Goal: Task Accomplishment & Management: Use online tool/utility

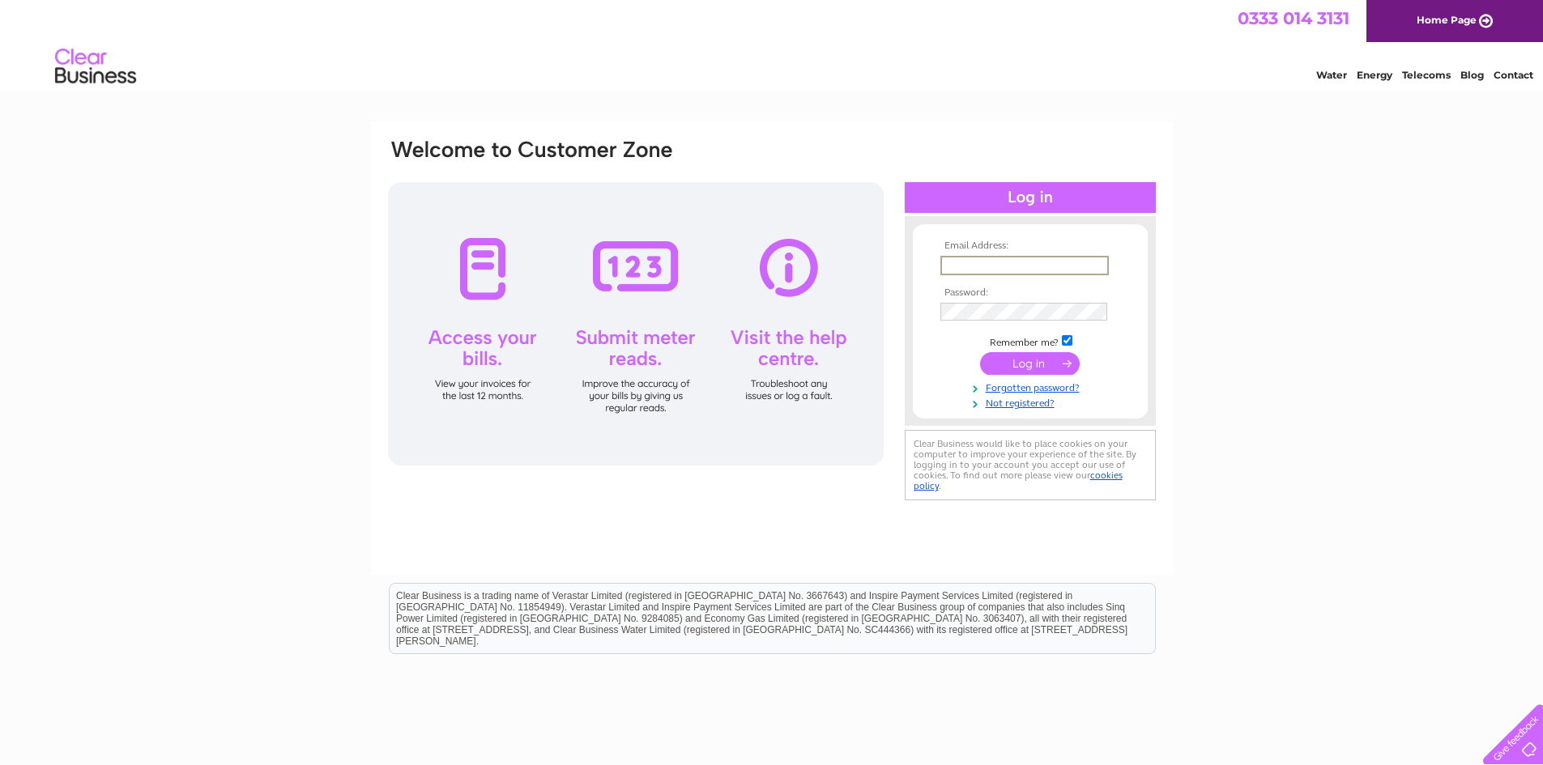
type input "[EMAIL_ADDRESS][DOMAIN_NAME]"
click at [1020, 367] on input "submit" at bounding box center [1030, 363] width 100 height 23
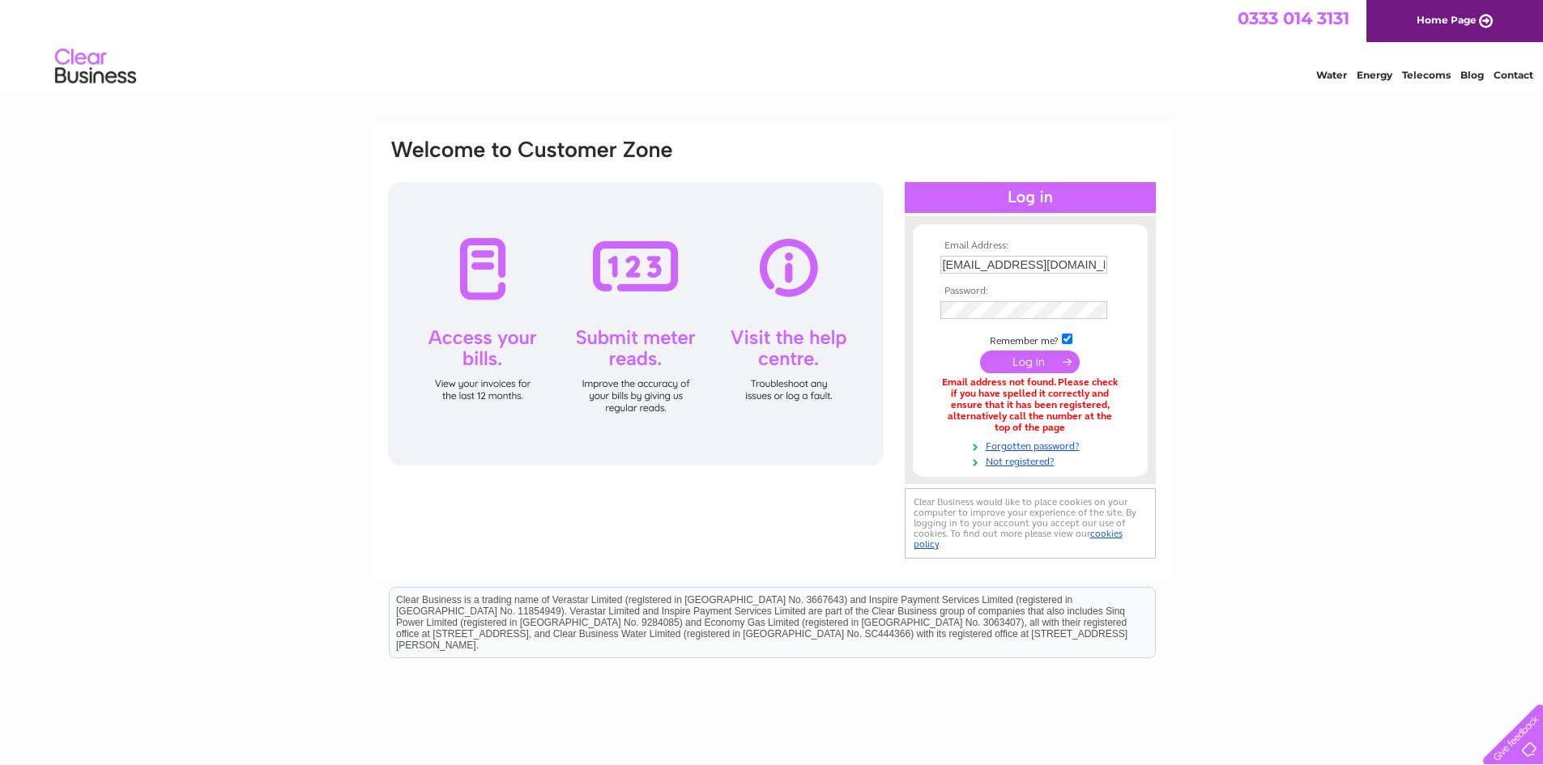
click at [1038, 372] on input "submit" at bounding box center [1030, 362] width 100 height 23
click at [1020, 440] on link "Forgotten password?" at bounding box center [1032, 444] width 184 height 15
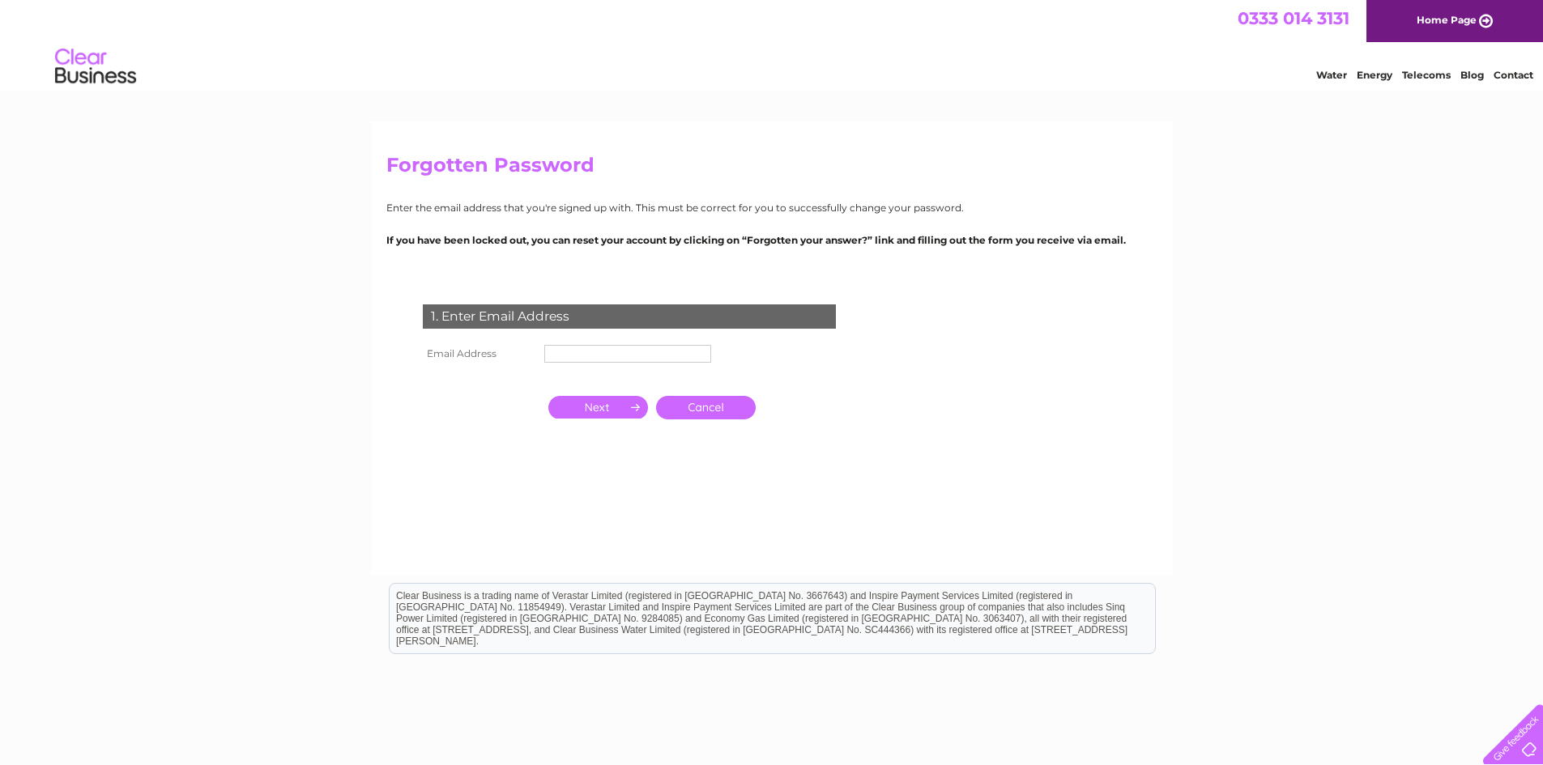
click at [623, 359] on input "text" at bounding box center [627, 354] width 167 height 18
type input "[EMAIL_ADDRESS][DOMAIN_NAME]"
click at [598, 411] on input "button" at bounding box center [598, 409] width 100 height 23
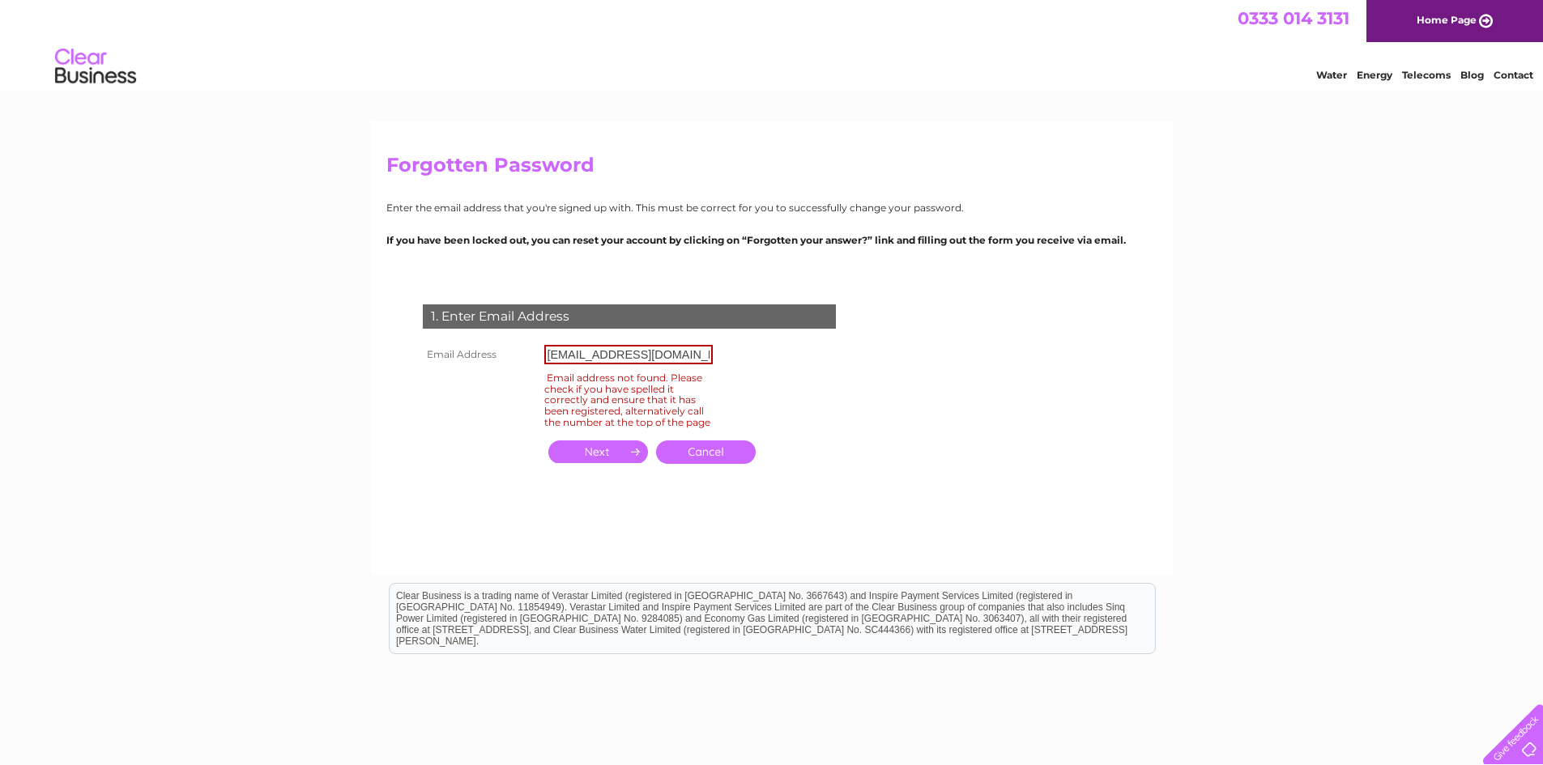
click at [739, 458] on link "Cancel" at bounding box center [706, 452] width 100 height 23
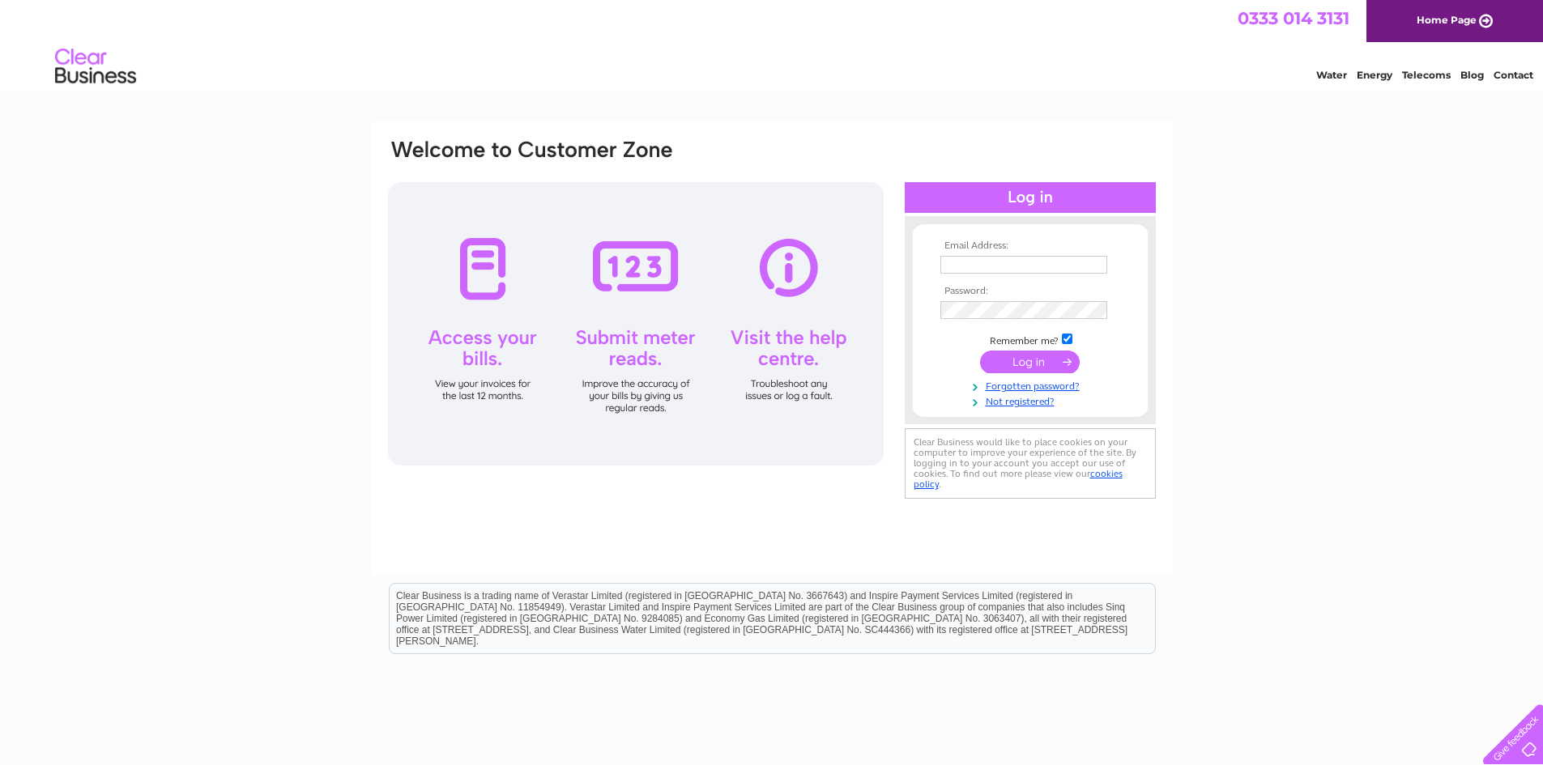
click at [964, 265] on input "text" at bounding box center [1023, 265] width 167 height 18
paste input "cashroom@lowsorkney.co.uk>"
type input "[EMAIL_ADDRESS][DOMAIN_NAME]"
click at [1296, 363] on div "Email Address: cashroom@lowsorkney.co.uk Password: Forgotten password?" at bounding box center [771, 486] width 1543 height 730
click at [1032, 359] on input "submit" at bounding box center [1030, 362] width 100 height 23
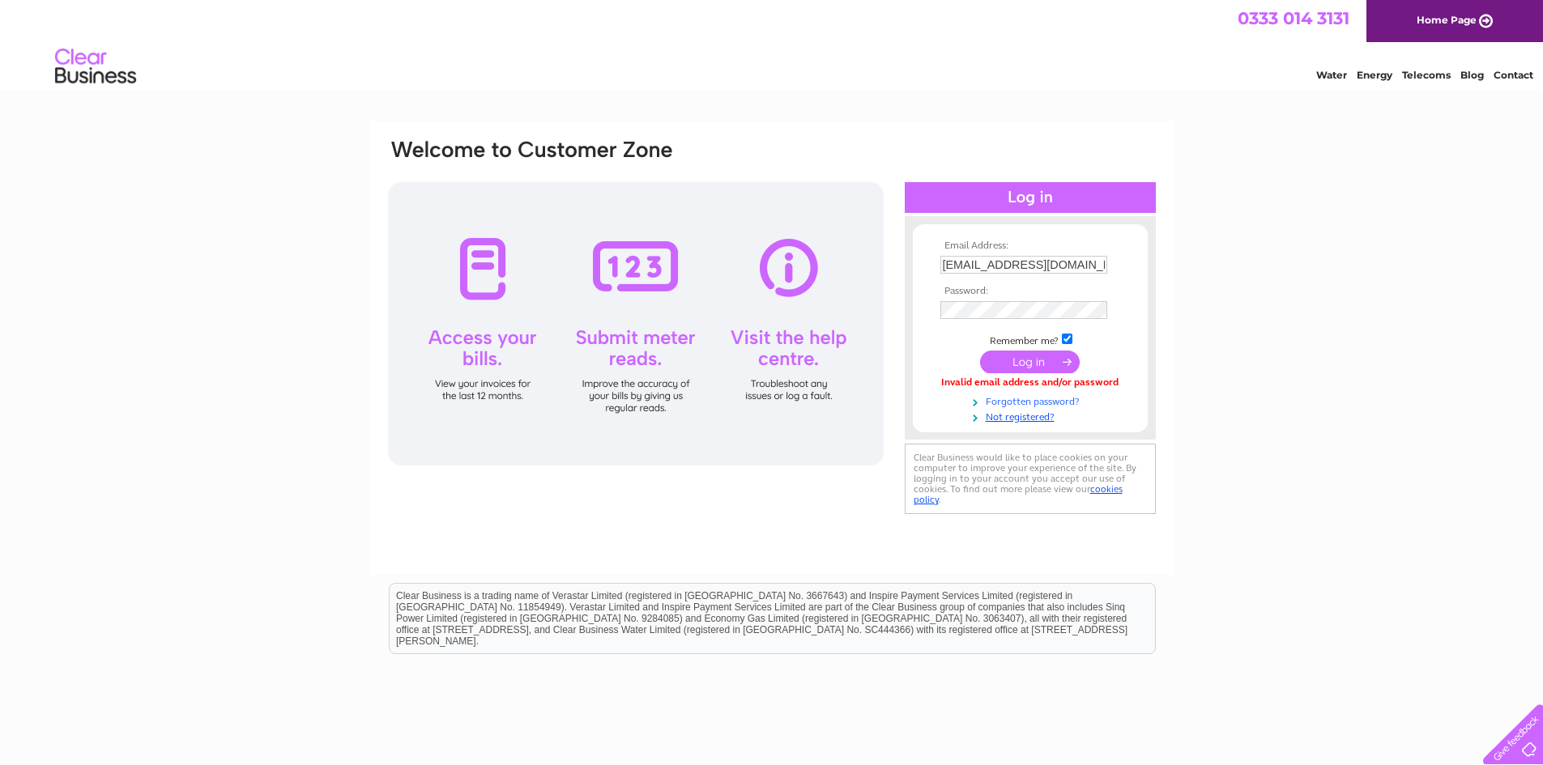
click at [1042, 399] on link "Forgotten password?" at bounding box center [1032, 400] width 184 height 15
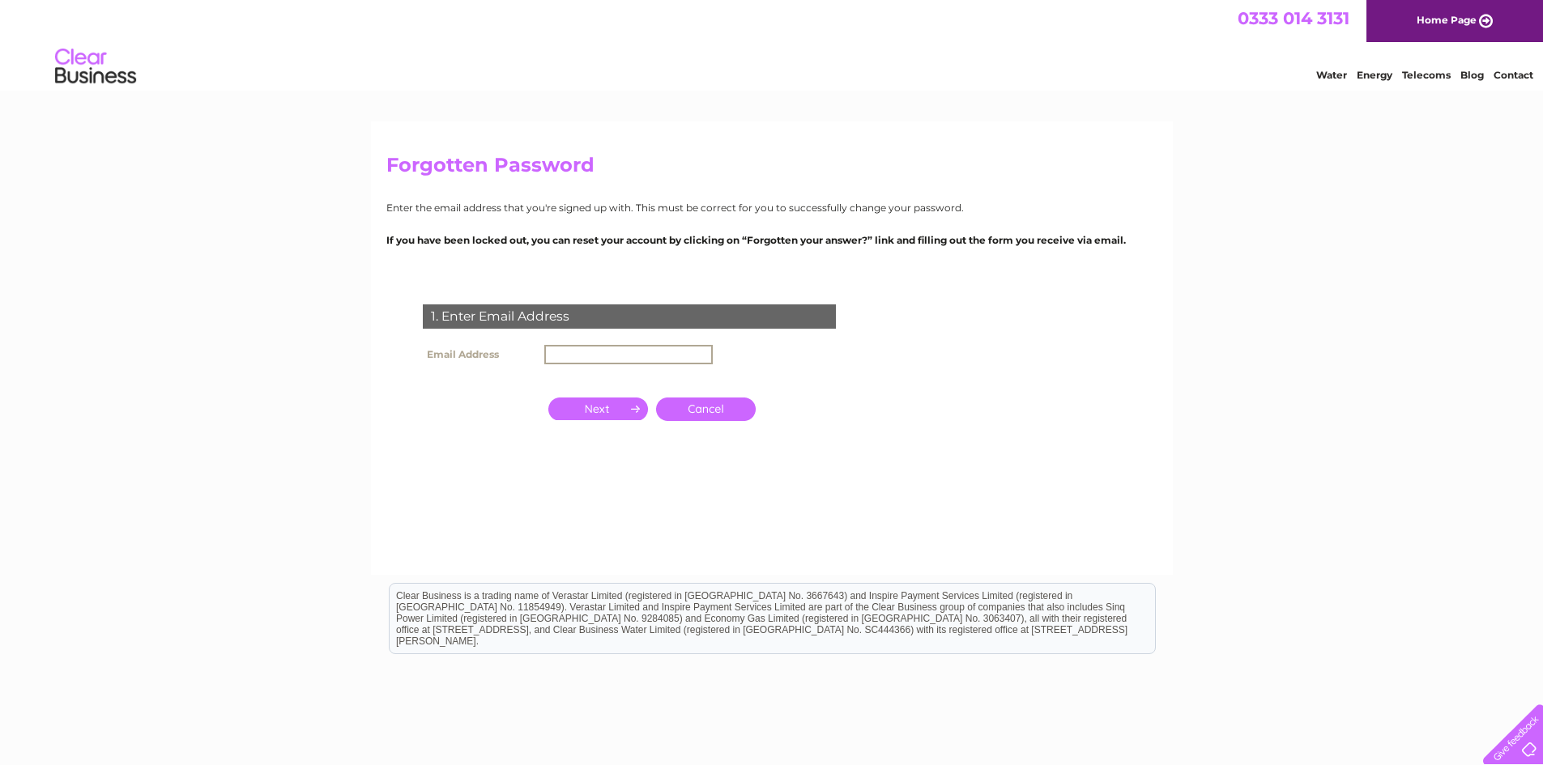
click at [609, 352] on input "text" at bounding box center [628, 354] width 168 height 19
click at [635, 356] on input "text" at bounding box center [627, 354] width 167 height 18
paste input "cashroom@lowsorkney.co.uk"
type input "[EMAIL_ADDRESS][DOMAIN_NAME]"
click at [921, 354] on form "1. Enter Email Address Email Address cashroom@lowsorkney.co.uk Cancel" at bounding box center [771, 401] width 771 height 259
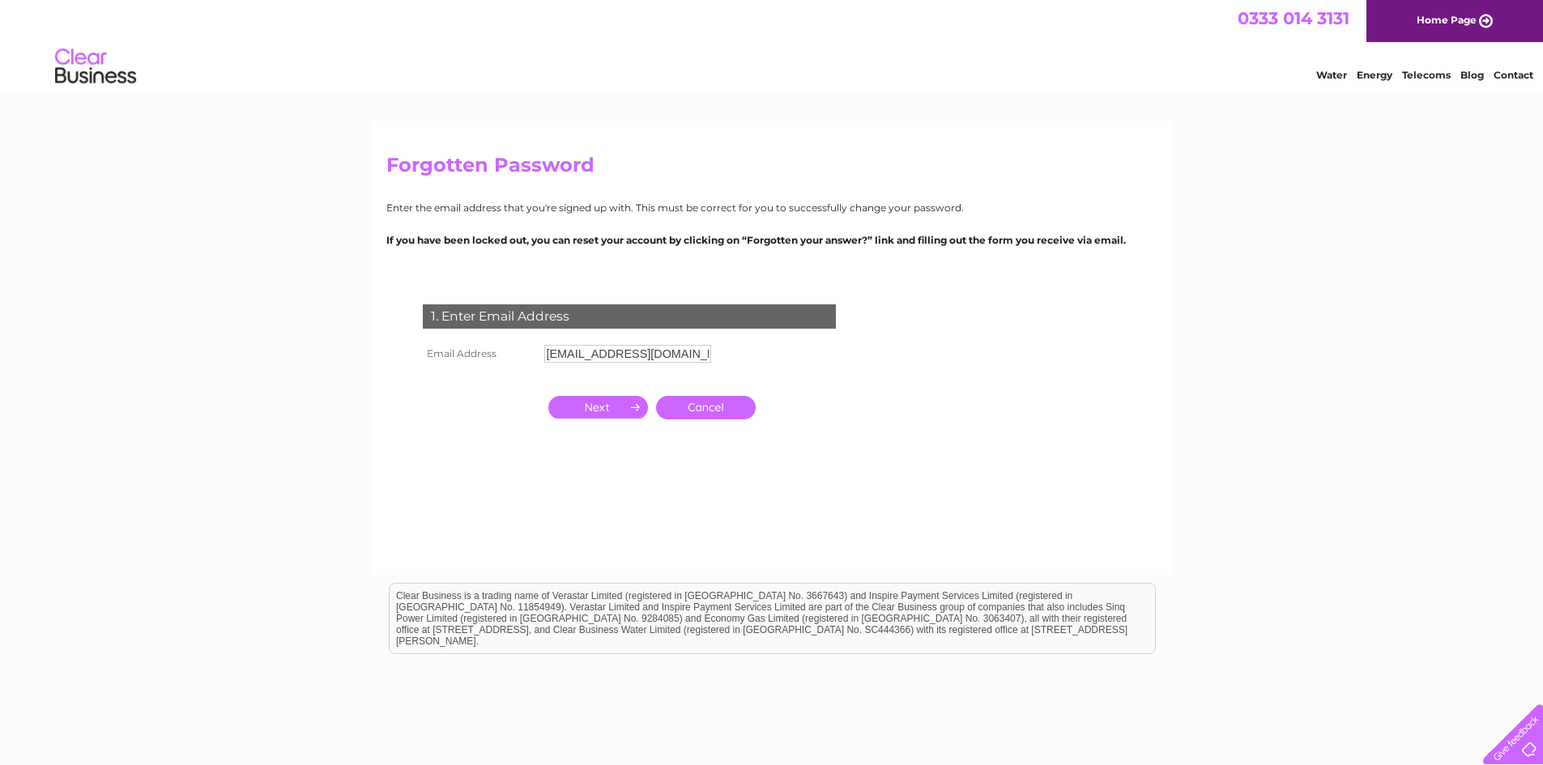
click at [595, 411] on input "button" at bounding box center [598, 407] width 100 height 23
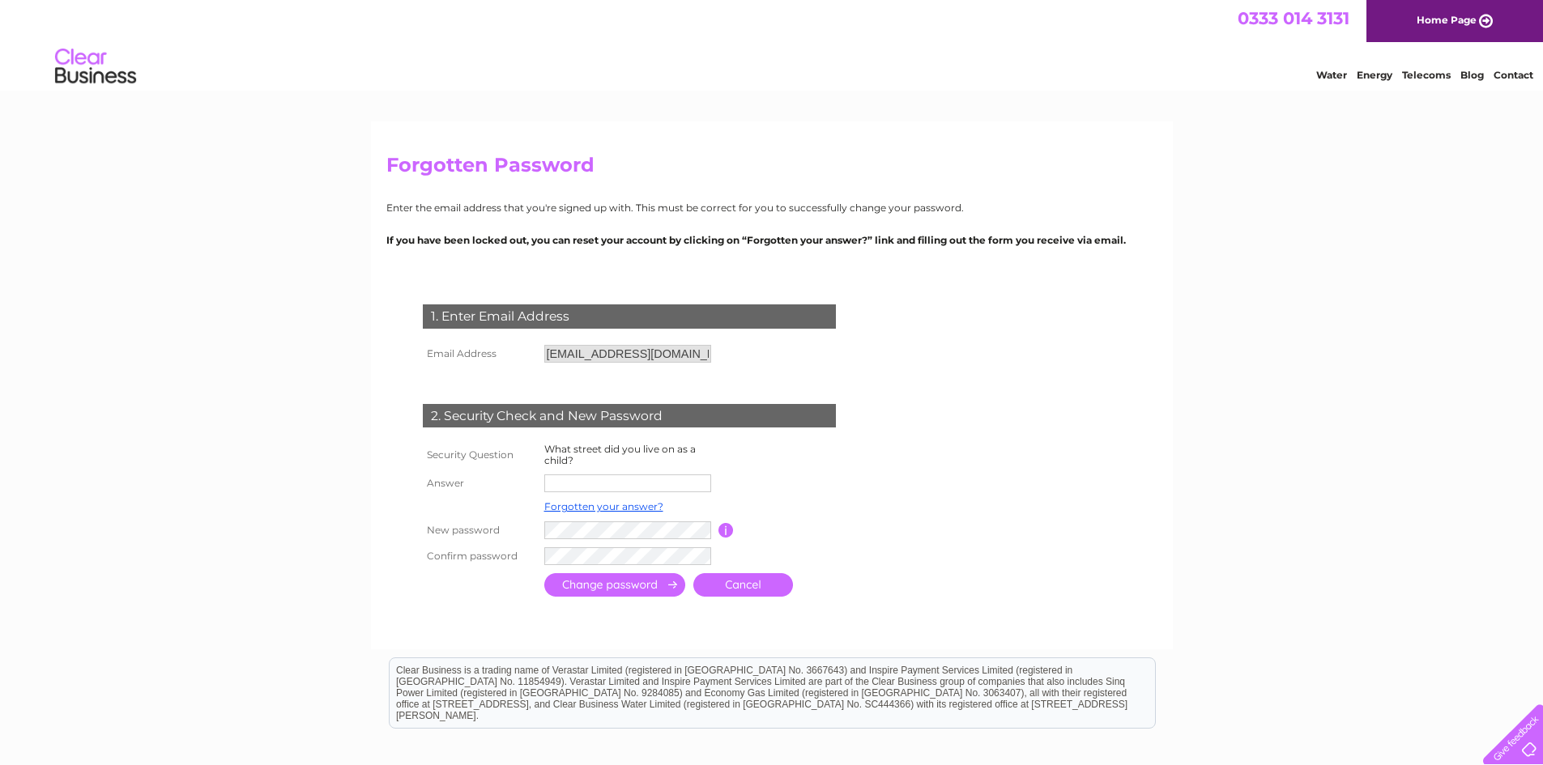
click at [611, 487] on input "text" at bounding box center [627, 484] width 167 height 18
type input "Broad Street"
click at [620, 587] on input "submit" at bounding box center [614, 586] width 141 height 23
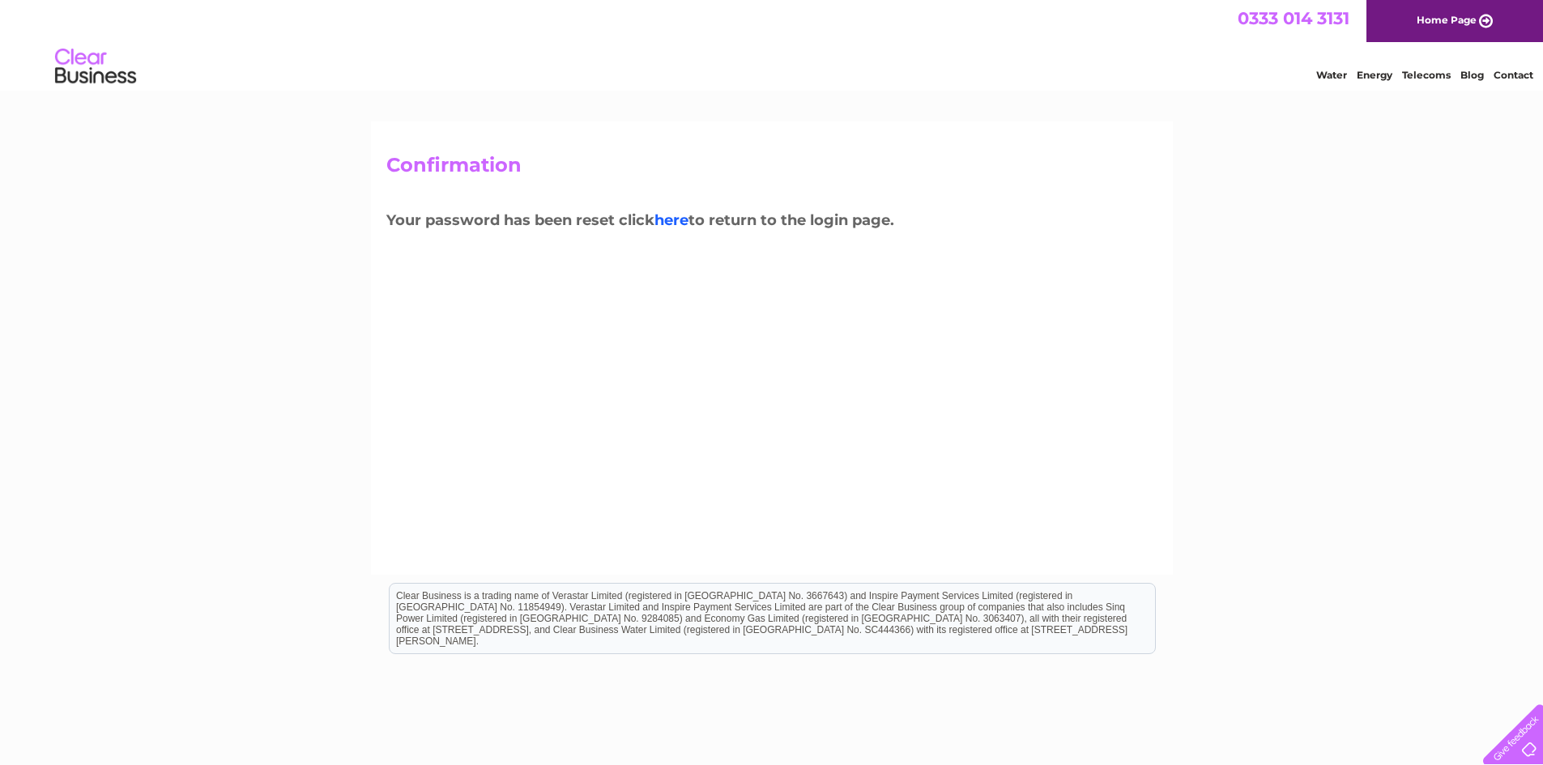
click at [688, 223] on link "here" at bounding box center [671, 220] width 34 height 18
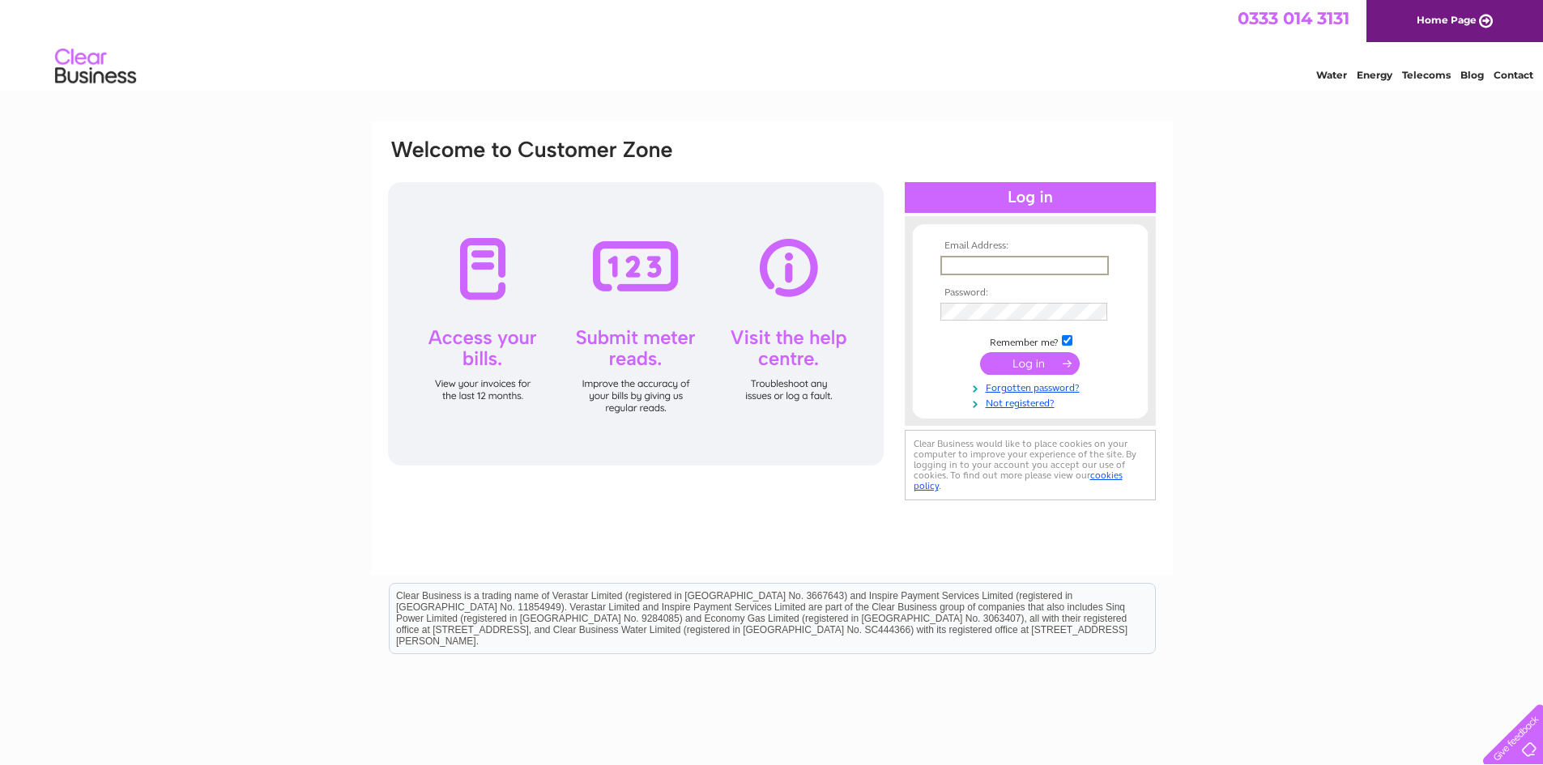
click at [990, 264] on input "text" at bounding box center [1024, 265] width 168 height 19
type input "cashroom@lowsorkney.co.uk"
click at [1017, 359] on input "submit" at bounding box center [1030, 362] width 100 height 23
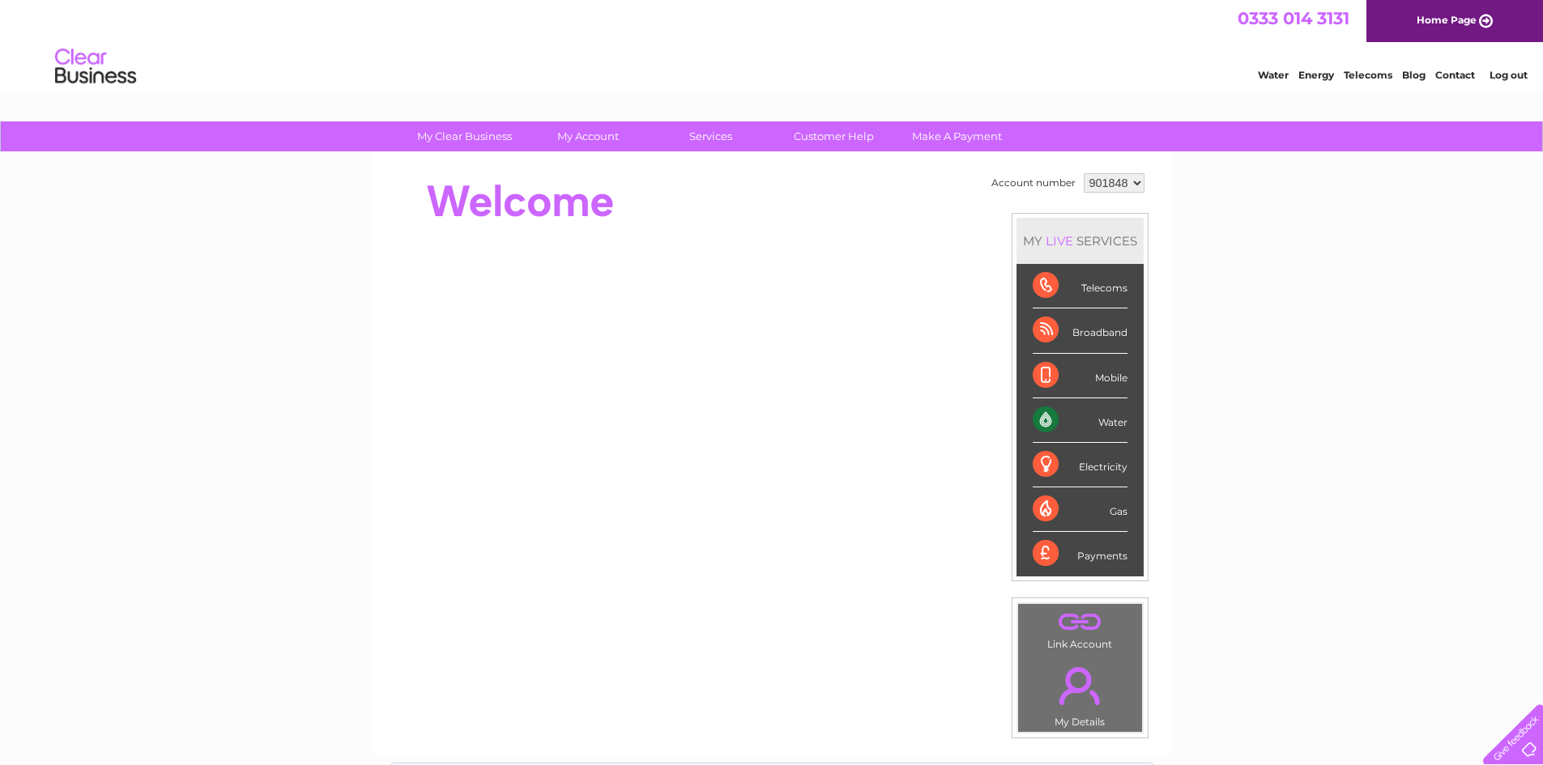
click at [1045, 423] on div "Water" at bounding box center [1079, 420] width 95 height 45
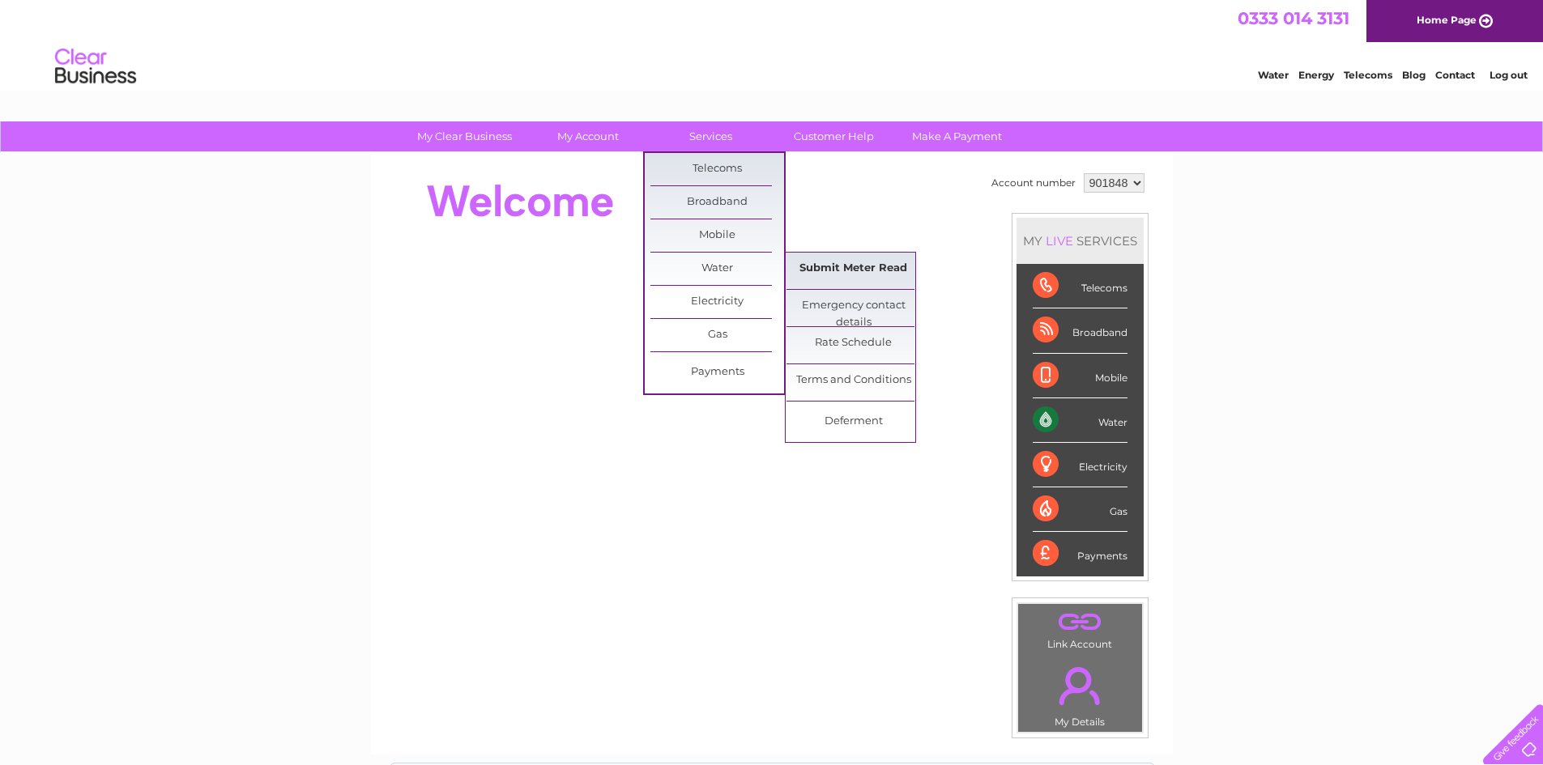
click at [867, 266] on link "Submit Meter Read" at bounding box center [853, 269] width 134 height 32
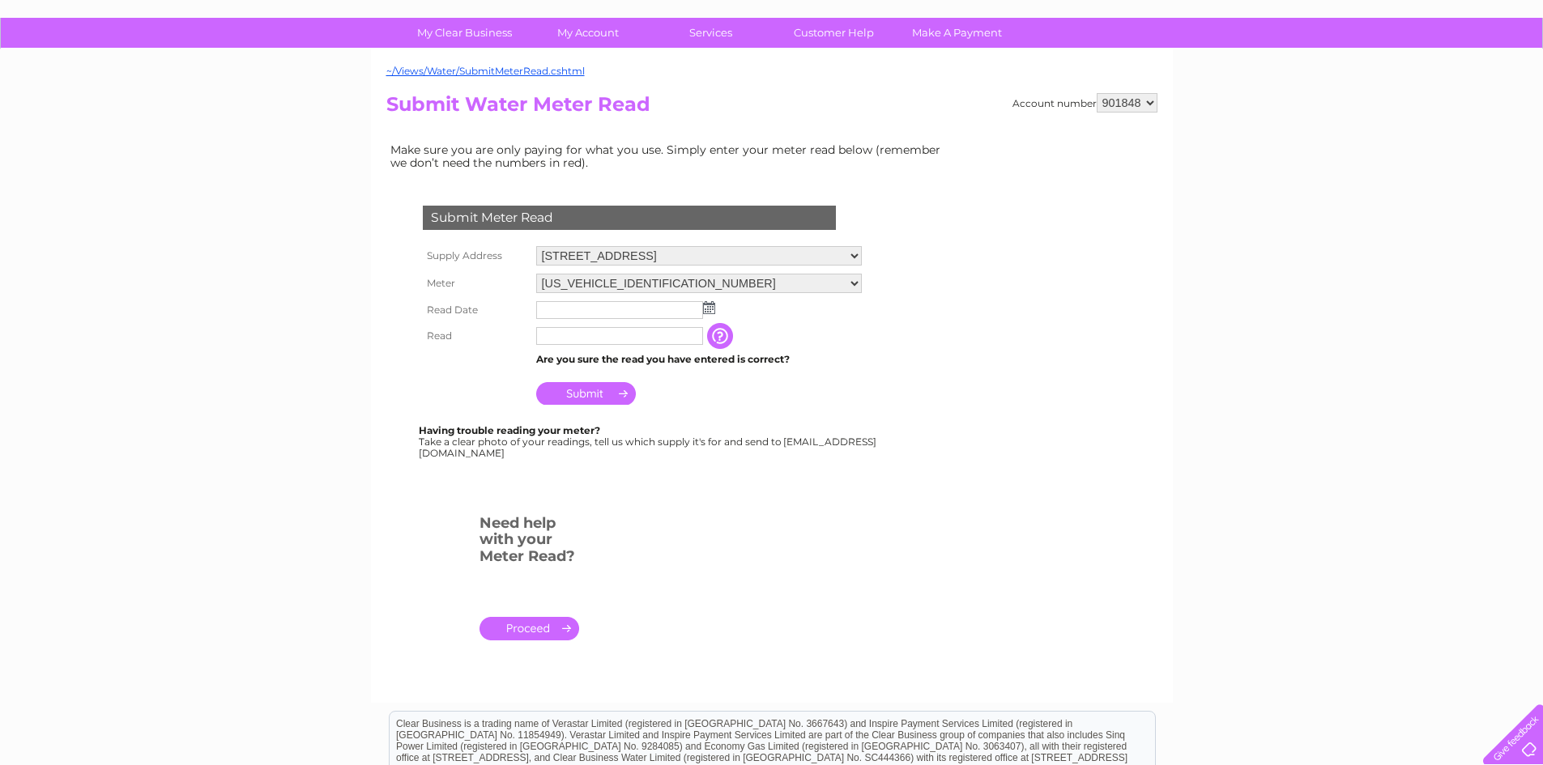
scroll to position [162, 0]
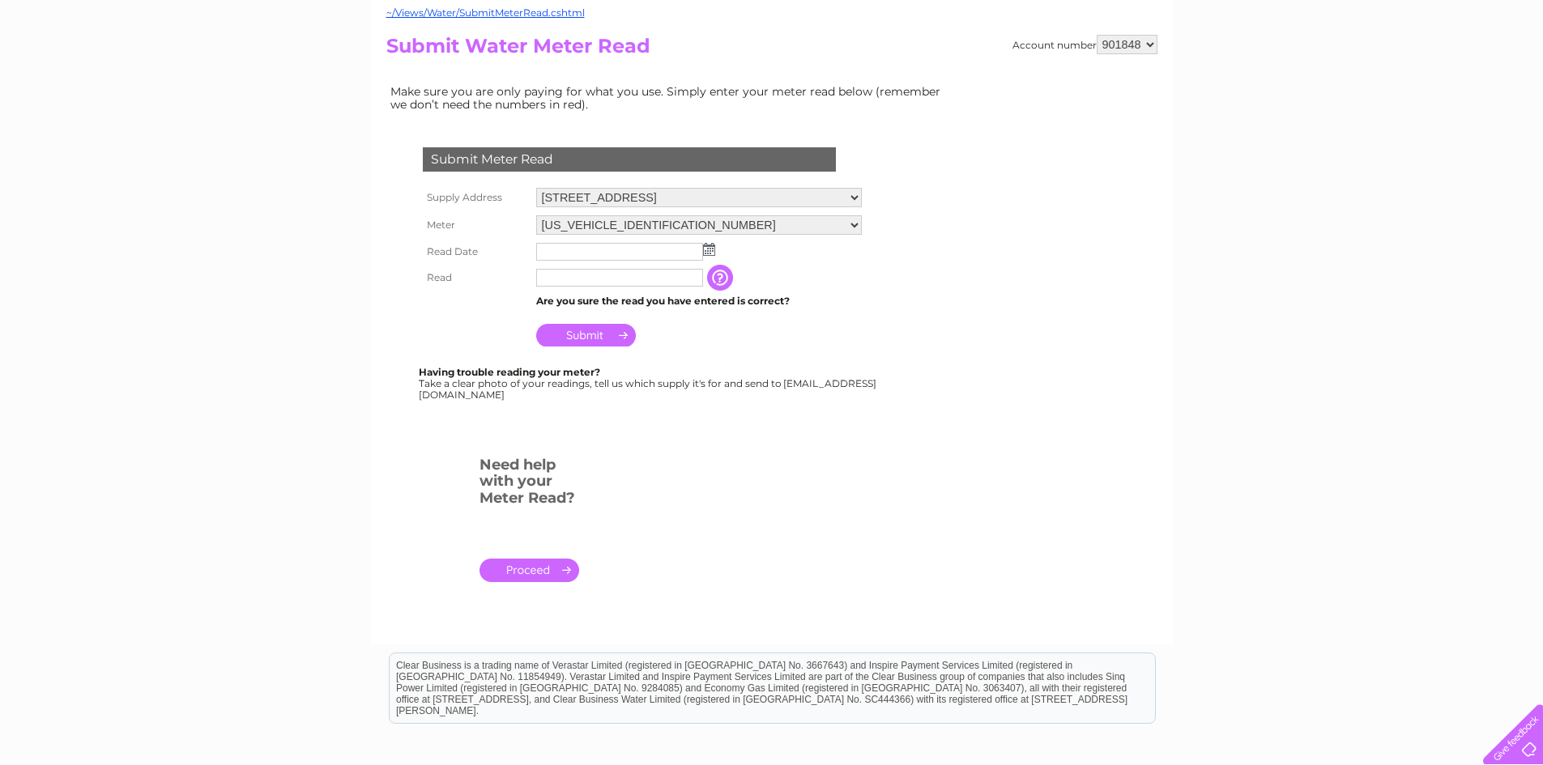
click at [709, 253] on img at bounding box center [709, 249] width 12 height 13
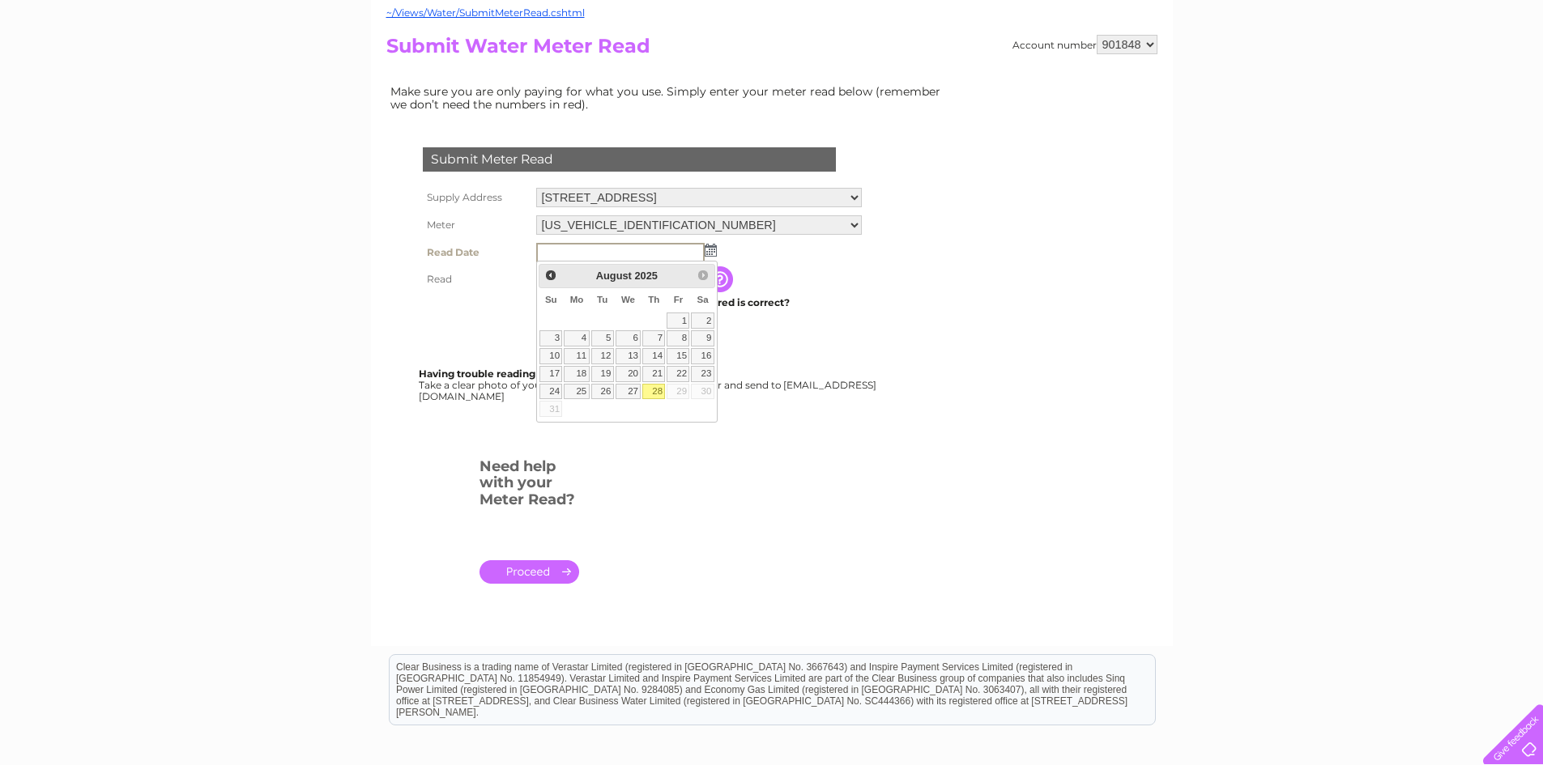
click at [655, 385] on link "28" at bounding box center [653, 392] width 23 height 16
type input "2025/08/28"
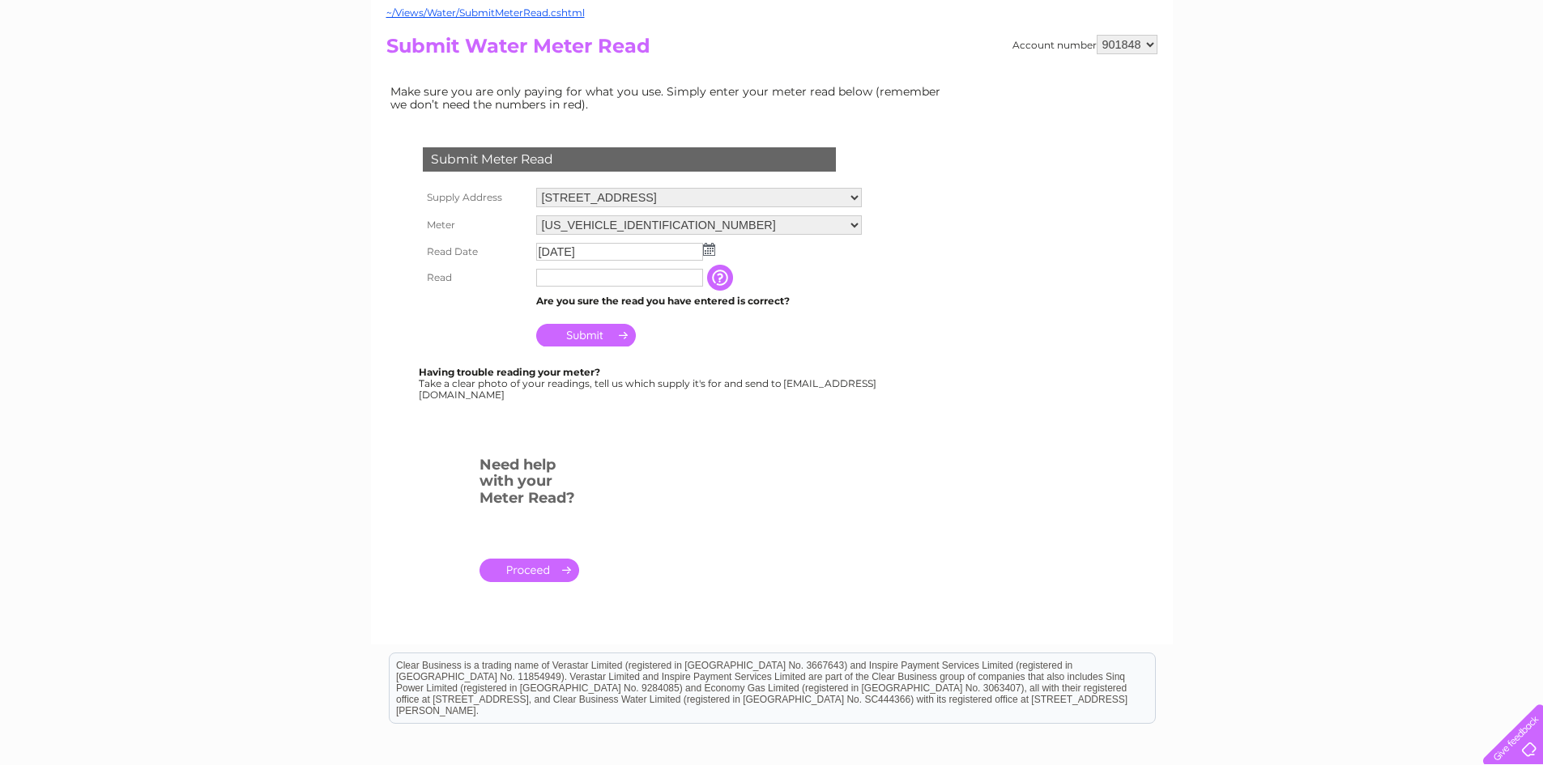
click at [728, 277] on input "button" at bounding box center [721, 278] width 29 height 26
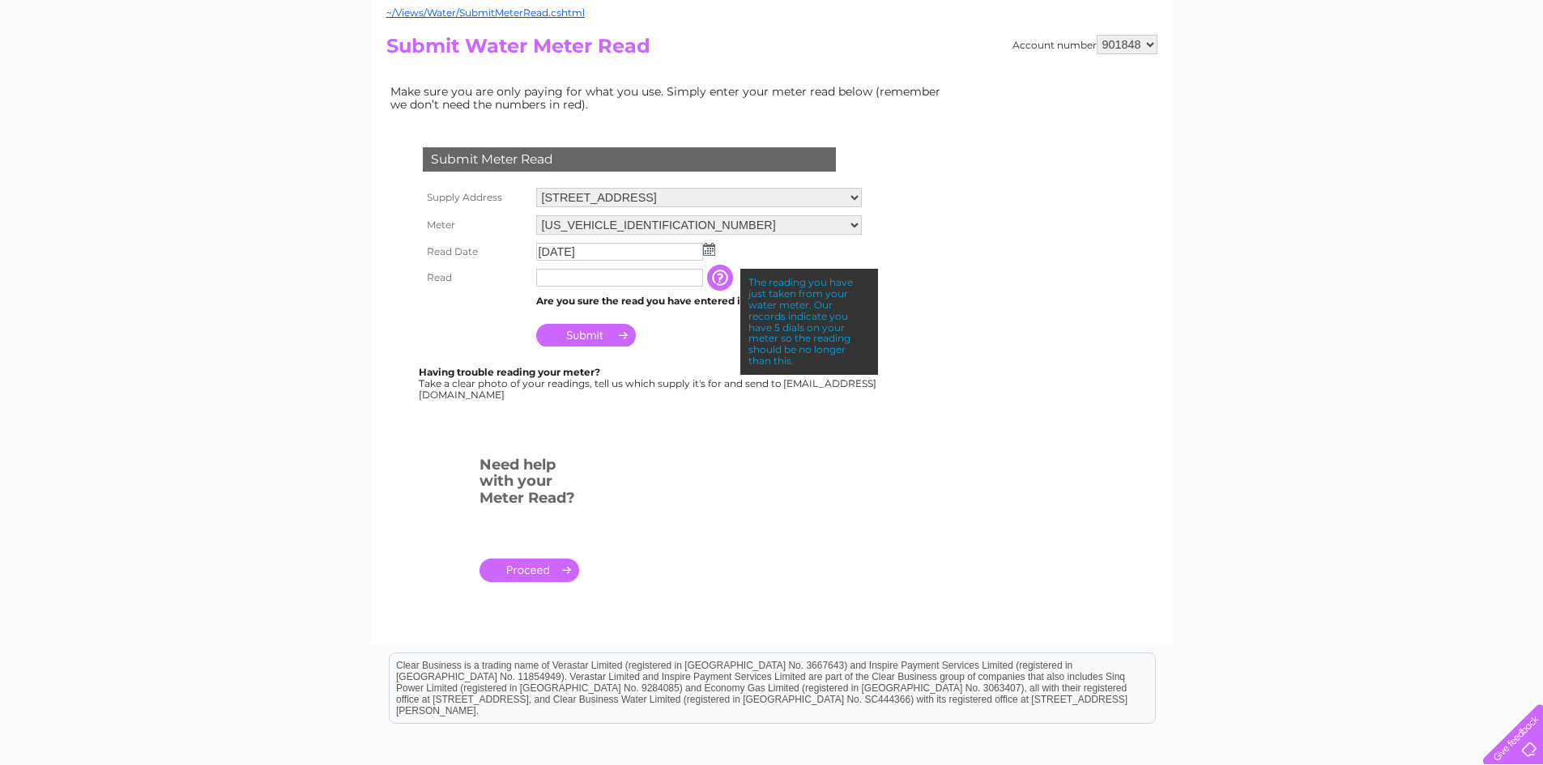
click at [684, 433] on div at bounding box center [632, 433] width 492 height 32
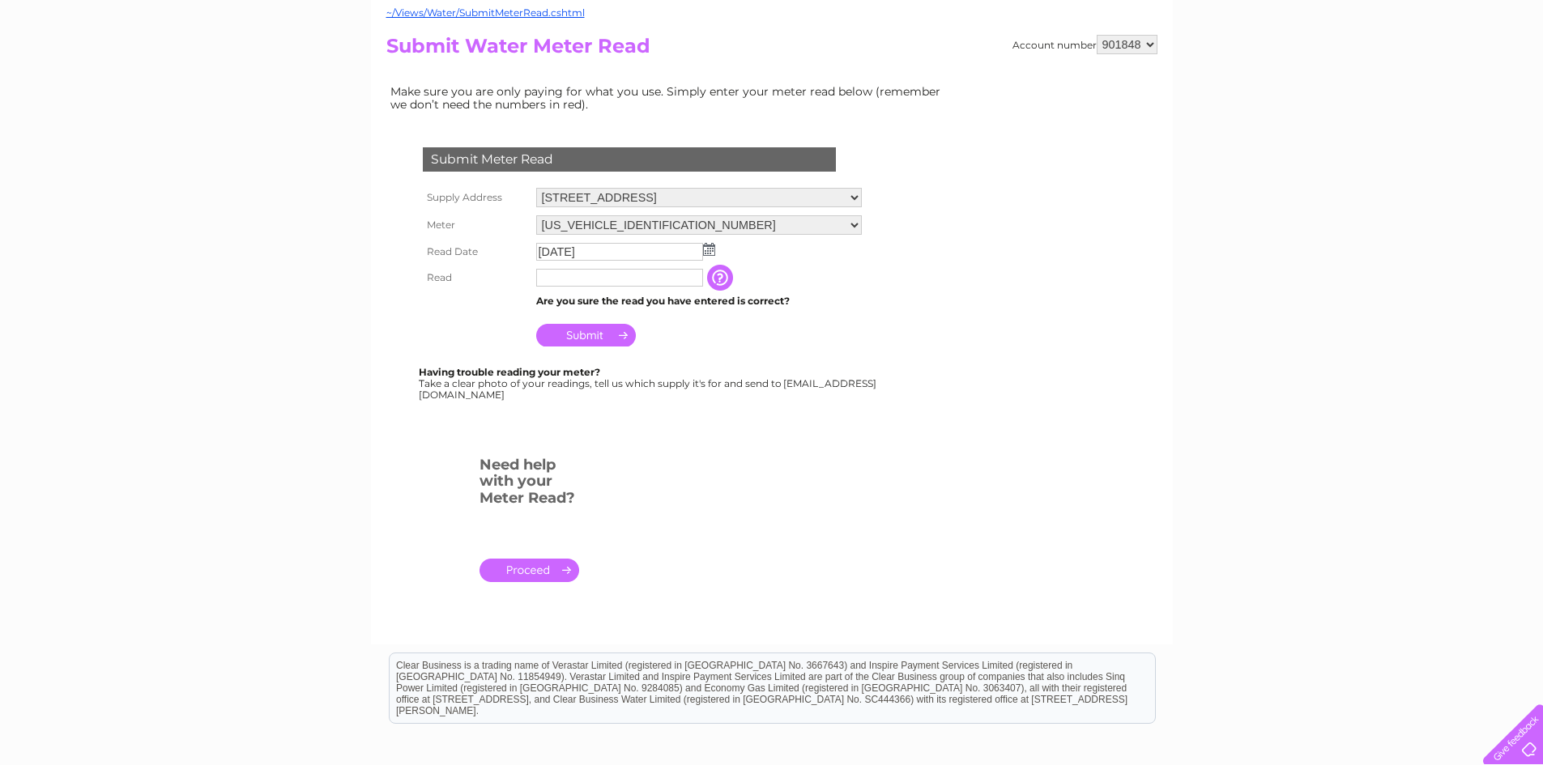
click at [630, 285] on input "text" at bounding box center [619, 278] width 167 height 18
type input "00033"
click at [585, 327] on input "Submit" at bounding box center [586, 335] width 100 height 23
